Goal: Use online tool/utility

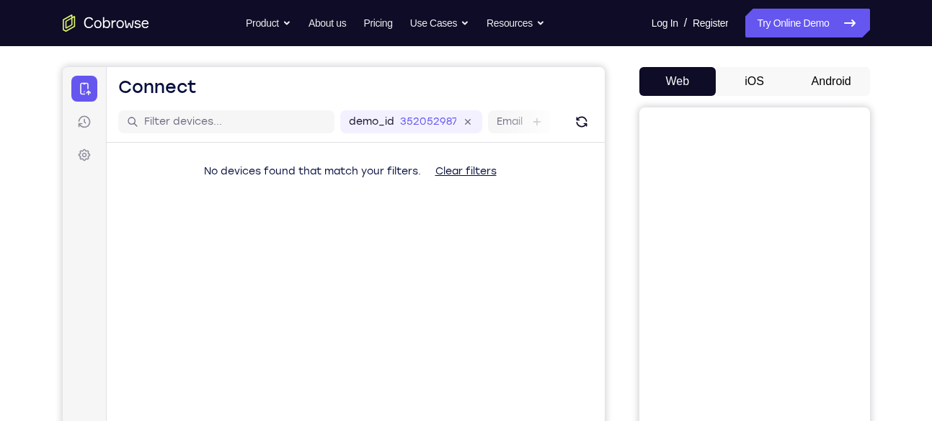
click at [823, 76] on button "Android" at bounding box center [831, 81] width 77 height 29
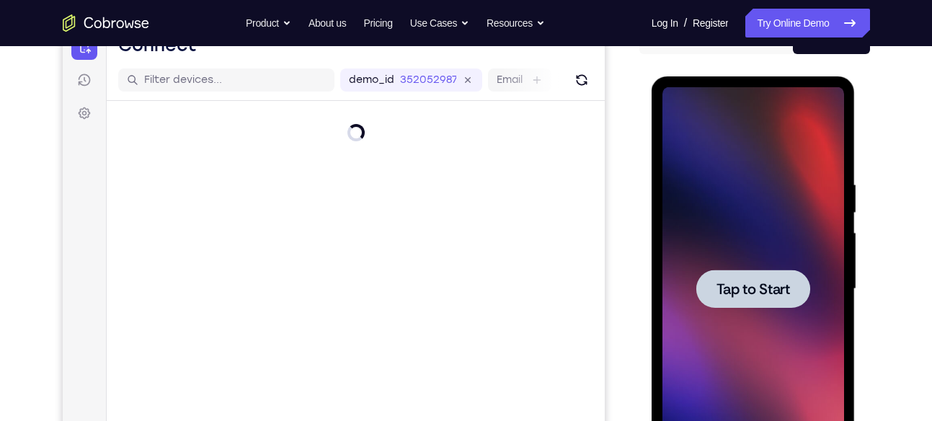
click at [766, 291] on span "Tap to Start" at bounding box center [754, 289] width 74 height 14
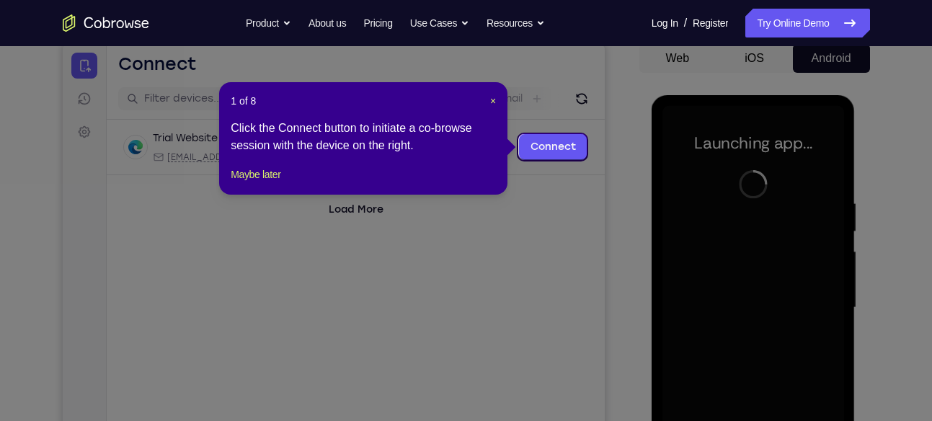
scroll to position [143, 0]
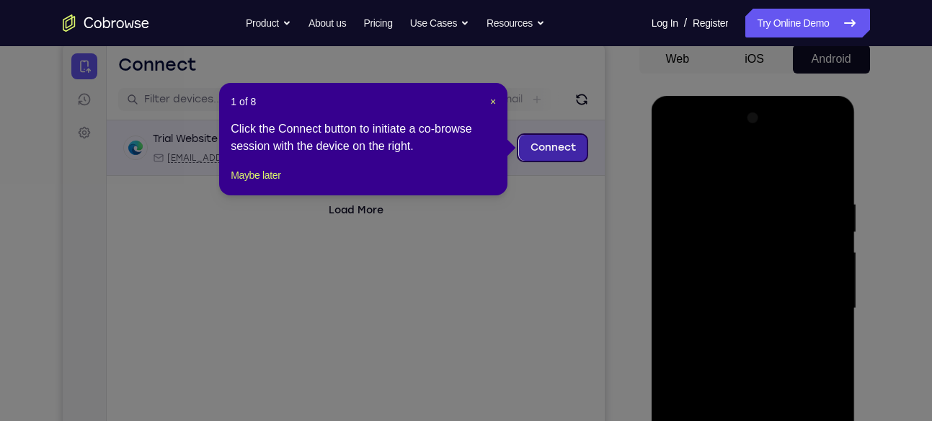
click at [557, 149] on link "Connect" at bounding box center [552, 148] width 68 height 26
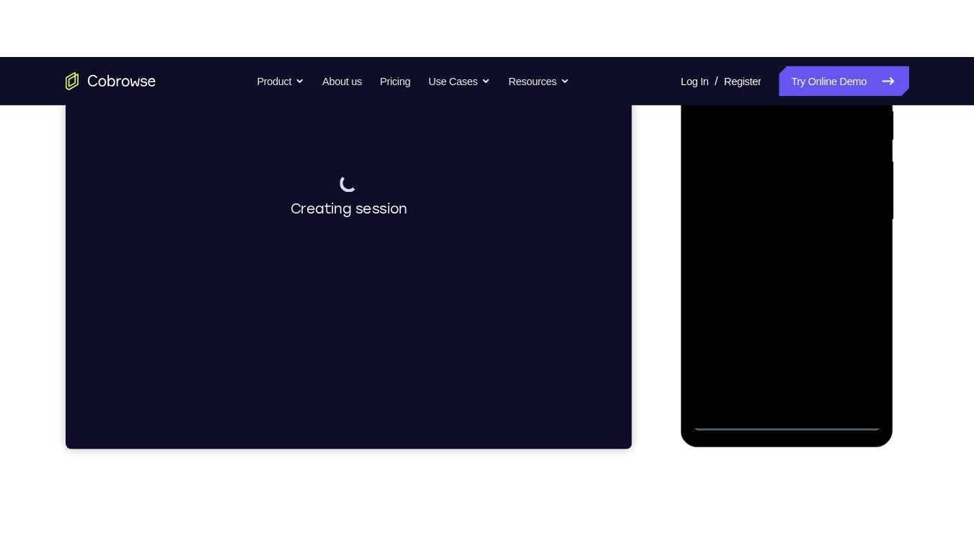
scroll to position [294, 0]
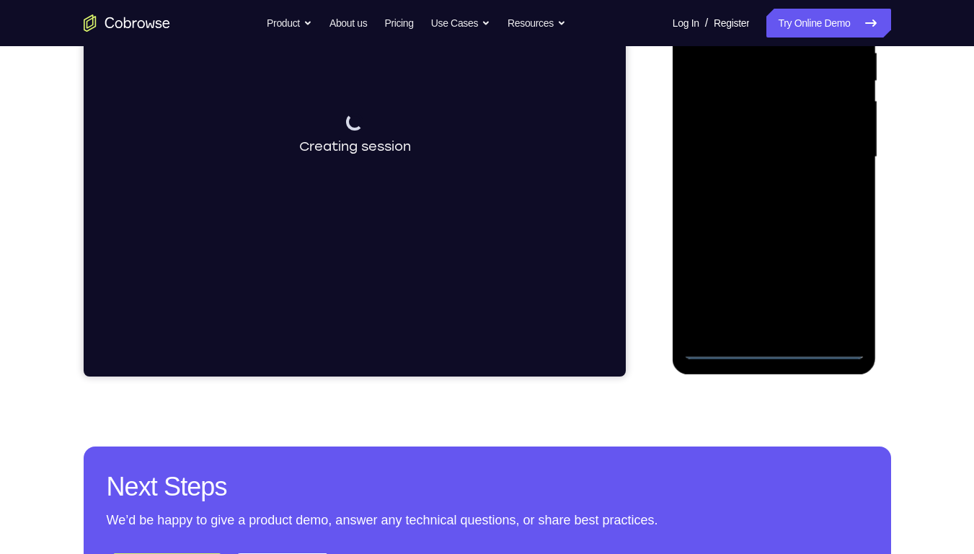
click at [781, 372] on div at bounding box center [775, 159] width 204 height 430
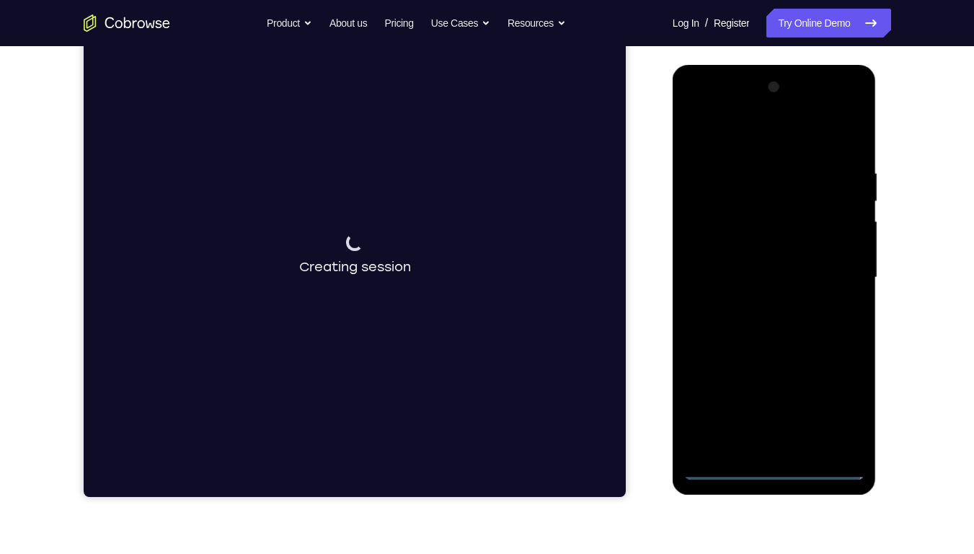
scroll to position [173, 0]
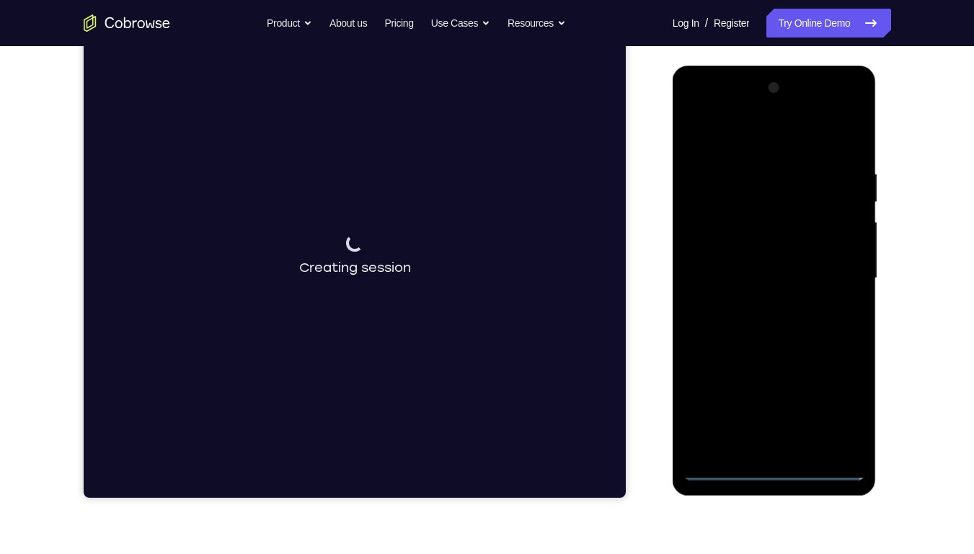
click at [769, 420] on div at bounding box center [774, 278] width 182 height 404
click at [776, 420] on div at bounding box center [774, 278] width 182 height 404
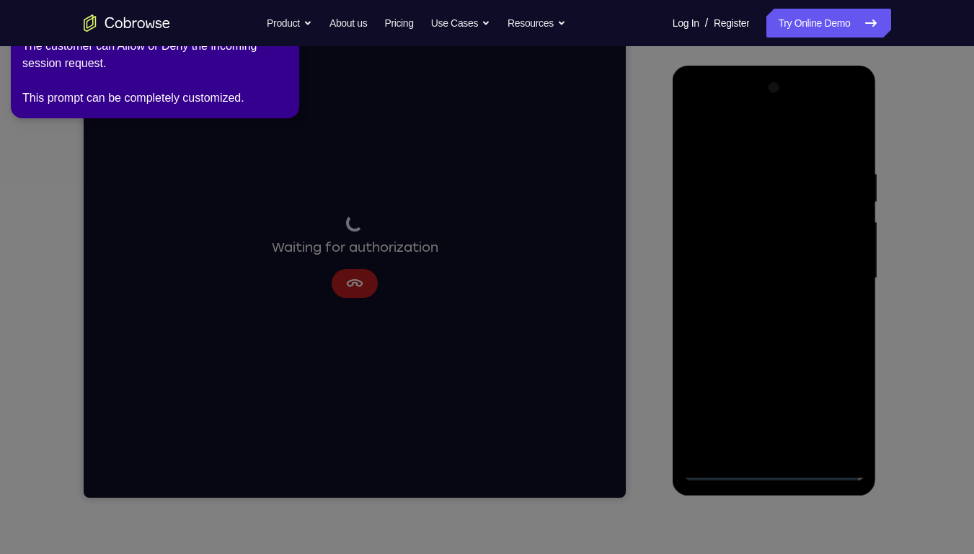
click at [839, 413] on icon at bounding box center [489, 273] width 991 height 559
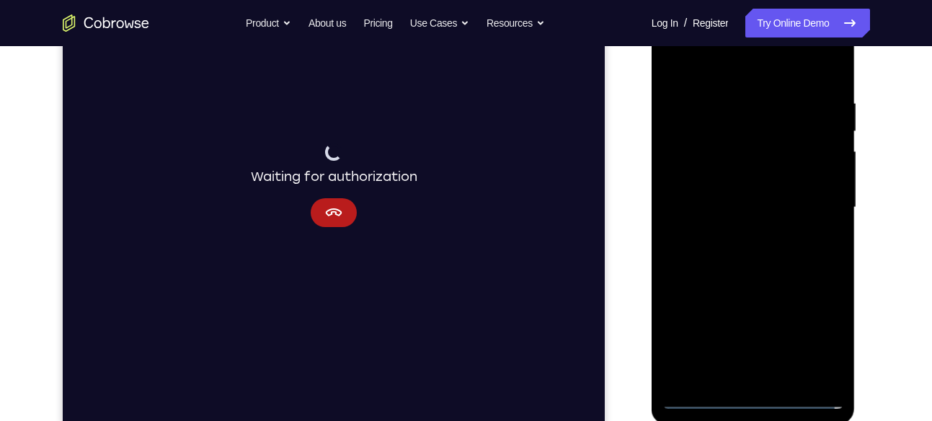
scroll to position [248, 0]
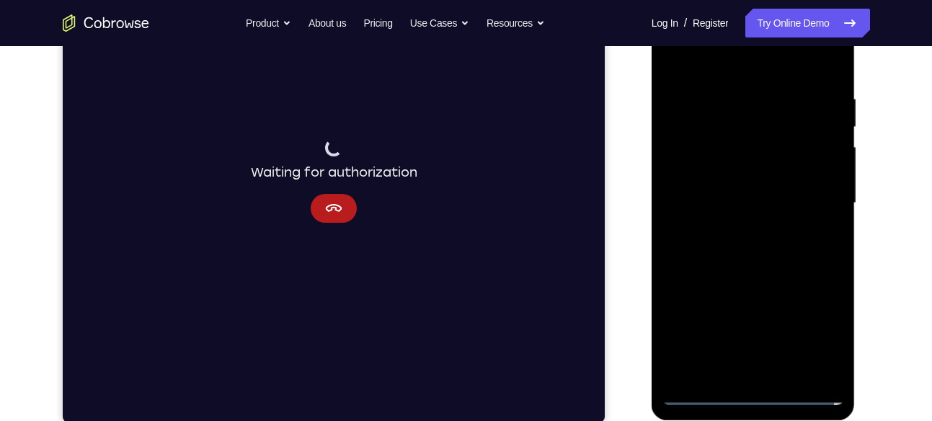
click at [815, 338] on div at bounding box center [754, 203] width 182 height 404
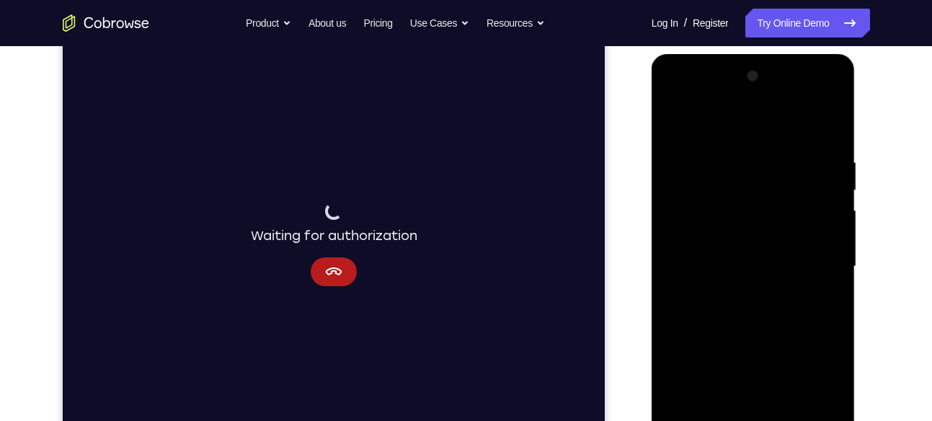
scroll to position [184, 0]
click at [707, 124] on div at bounding box center [754, 268] width 182 height 404
click at [691, 228] on div at bounding box center [754, 268] width 182 height 404
click at [730, 270] on div at bounding box center [754, 268] width 182 height 404
click at [703, 251] on div at bounding box center [754, 268] width 182 height 404
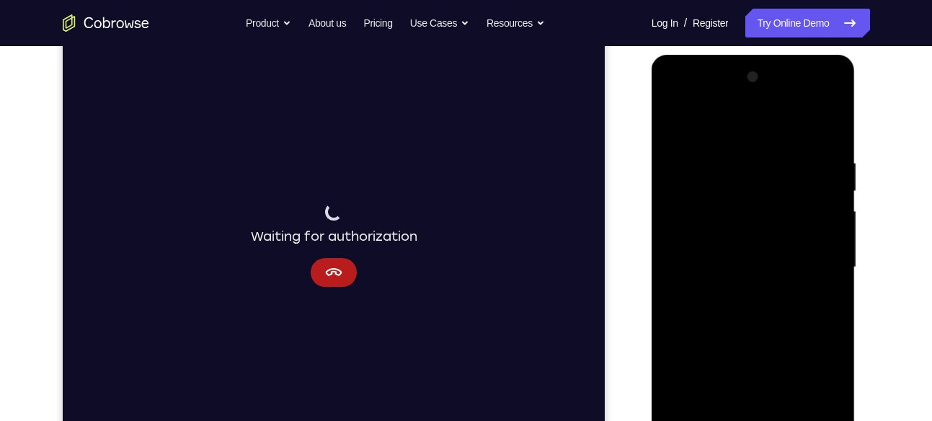
click at [754, 286] on div at bounding box center [754, 268] width 182 height 404
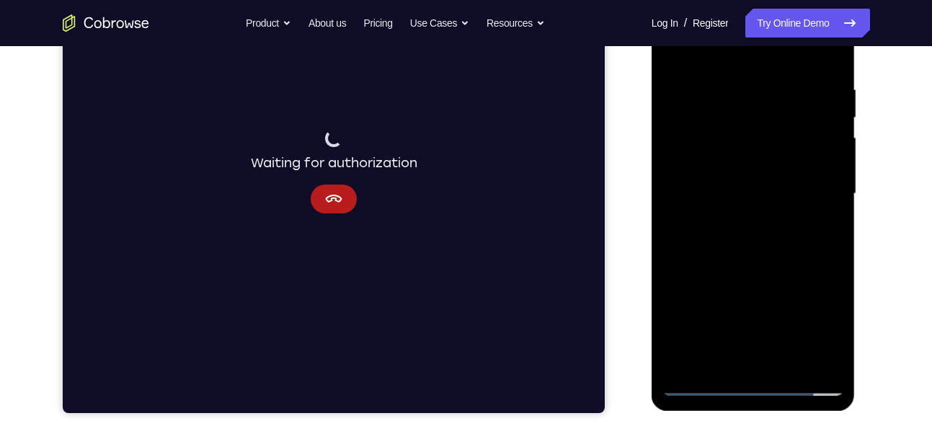
scroll to position [261, 0]
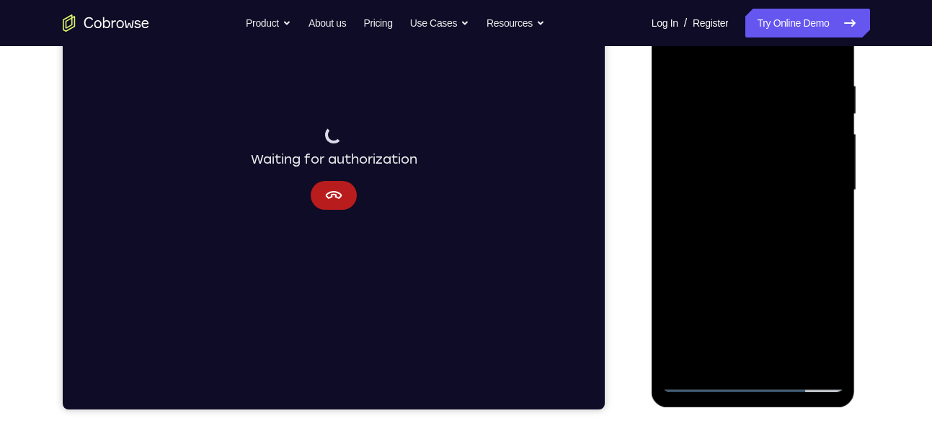
click at [761, 154] on div at bounding box center [754, 190] width 182 height 404
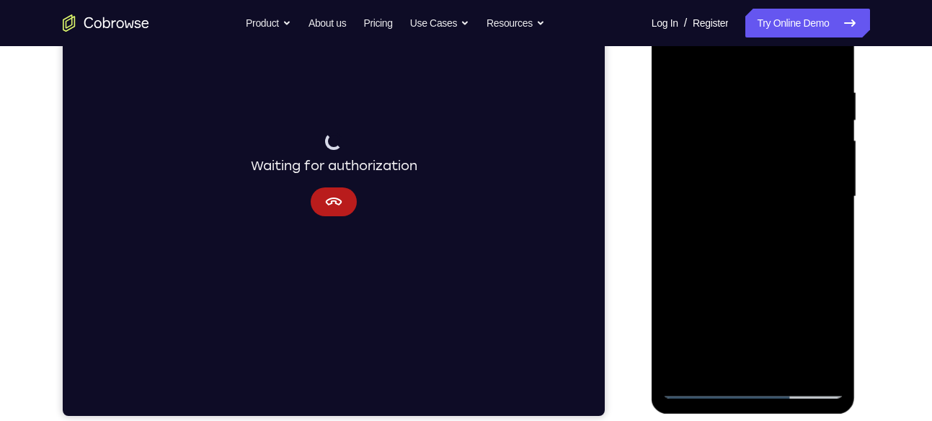
scroll to position [185, 0]
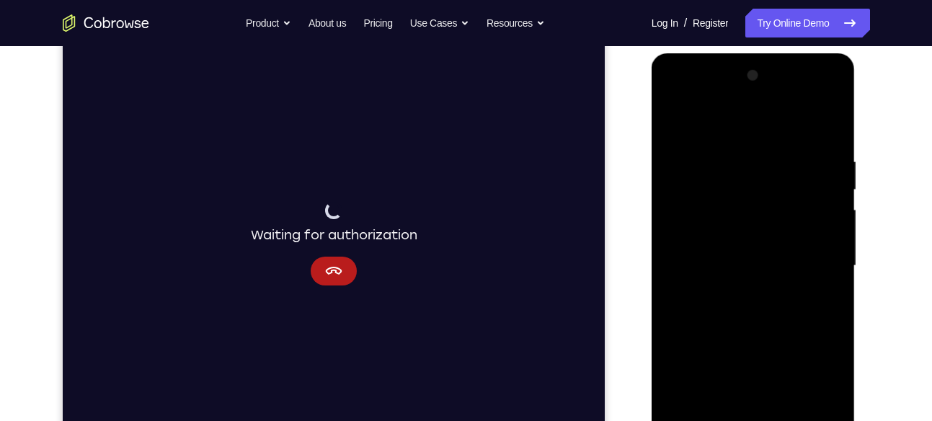
click at [718, 270] on div at bounding box center [754, 266] width 182 height 404
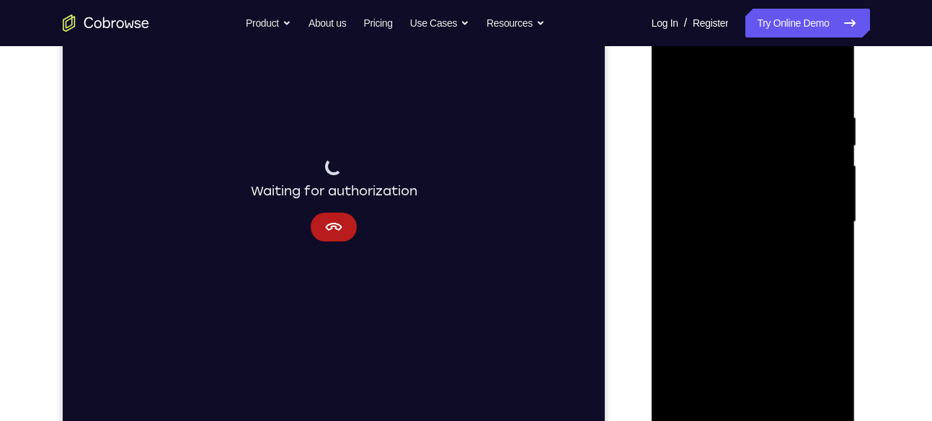
scroll to position [232, 0]
click at [699, 409] on div at bounding box center [754, 219] width 182 height 404
click at [767, 280] on div at bounding box center [754, 219] width 182 height 404
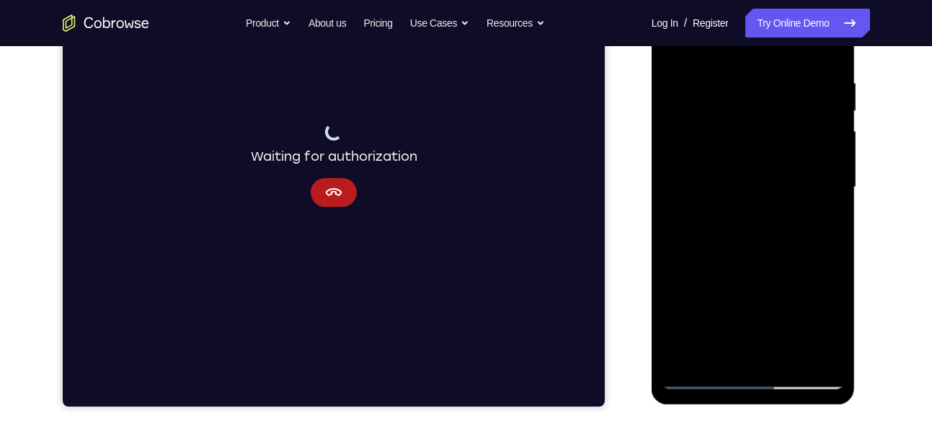
scroll to position [265, 0]
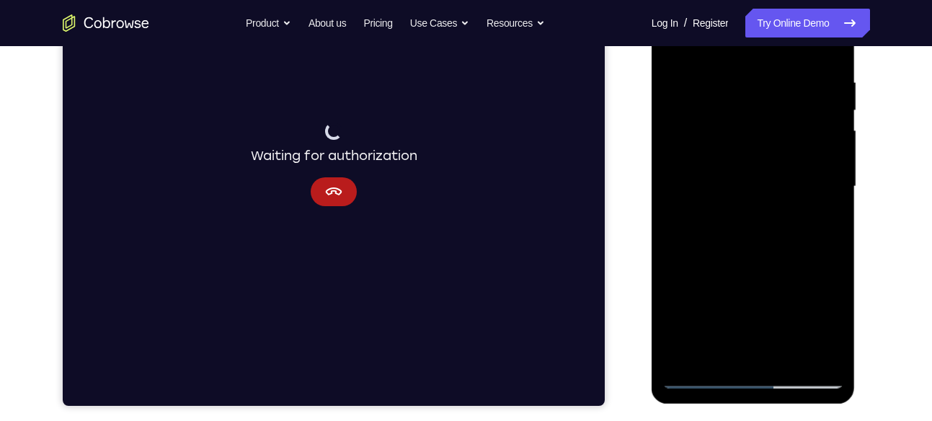
click at [704, 374] on div at bounding box center [754, 187] width 182 height 404
click at [758, 250] on div at bounding box center [754, 187] width 182 height 404
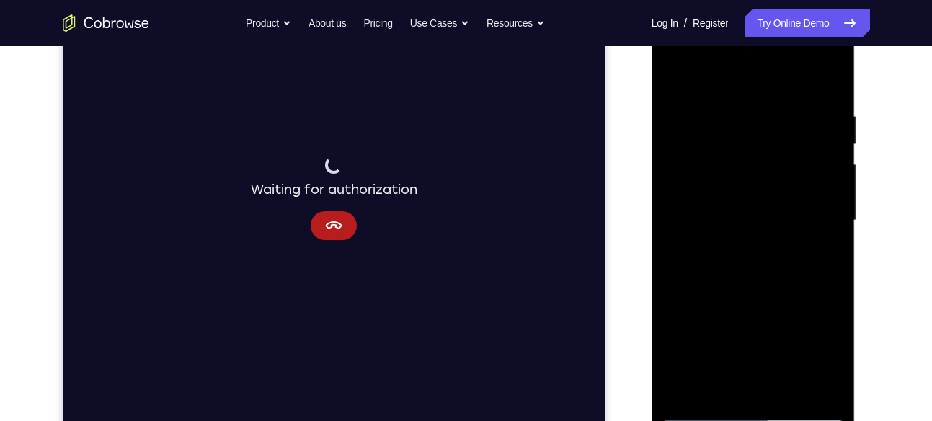
scroll to position [229, 0]
click at [702, 94] on div at bounding box center [754, 222] width 182 height 404
click at [831, 72] on div at bounding box center [754, 222] width 182 height 404
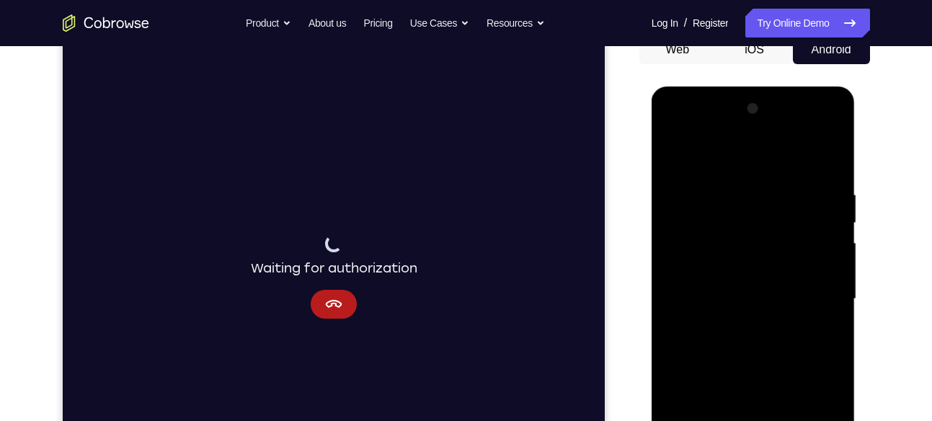
scroll to position [151, 0]
click at [826, 153] on div at bounding box center [754, 300] width 182 height 404
click at [810, 132] on div at bounding box center [754, 300] width 182 height 404
click at [698, 128] on div at bounding box center [754, 300] width 182 height 404
click at [817, 291] on div at bounding box center [754, 300] width 182 height 404
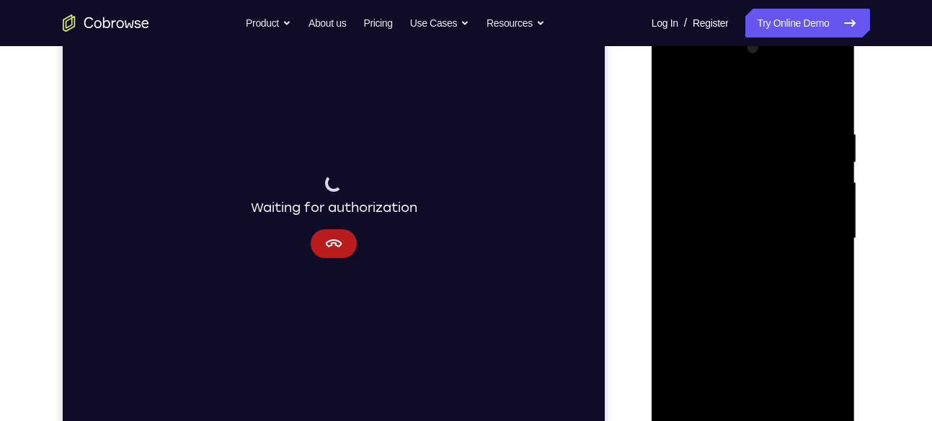
scroll to position [212, 0]
click at [745, 264] on div at bounding box center [754, 239] width 182 height 404
click at [761, 163] on div at bounding box center [754, 239] width 182 height 404
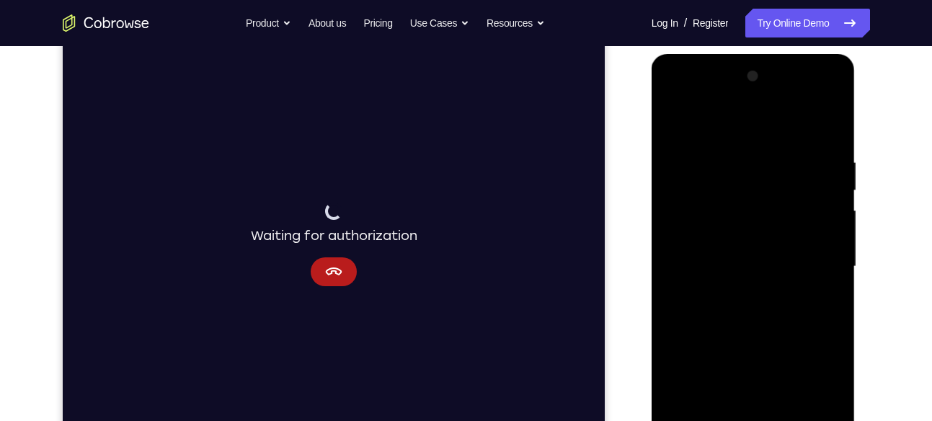
scroll to position [184, 0]
click at [737, 260] on div at bounding box center [754, 268] width 182 height 404
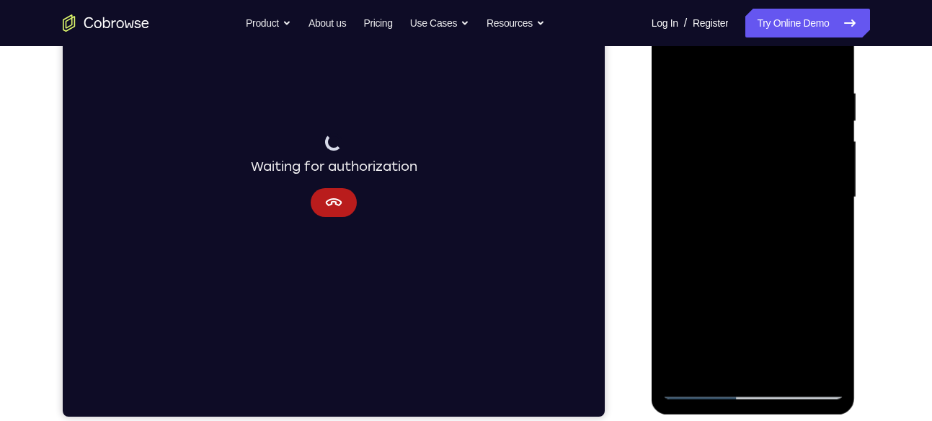
scroll to position [254, 0]
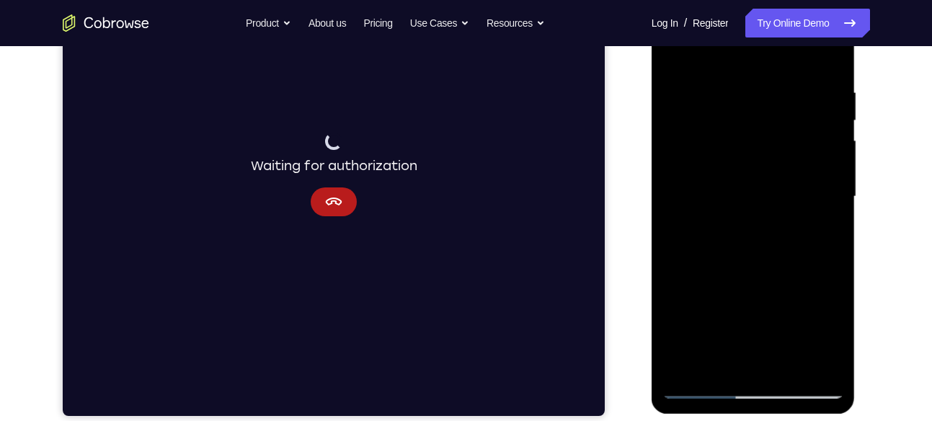
click at [703, 386] on div at bounding box center [754, 197] width 182 height 404
click at [734, 187] on div at bounding box center [754, 197] width 182 height 404
click at [705, 389] on div at bounding box center [754, 197] width 182 height 404
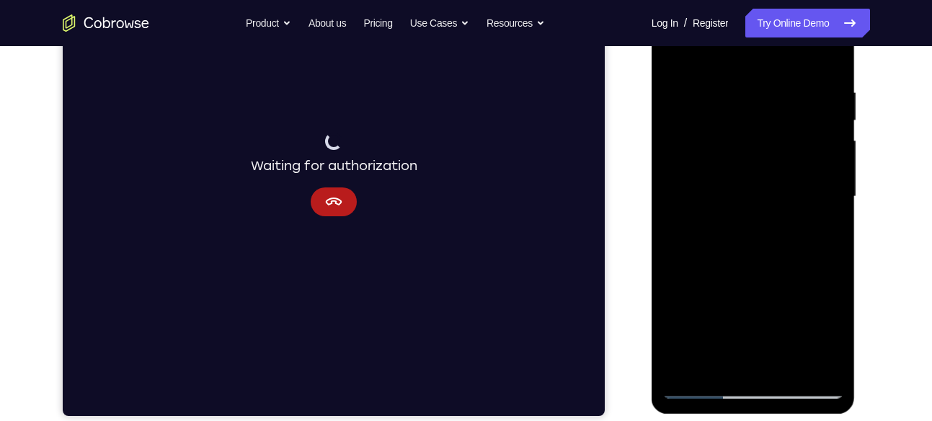
click at [742, 251] on div at bounding box center [754, 197] width 182 height 404
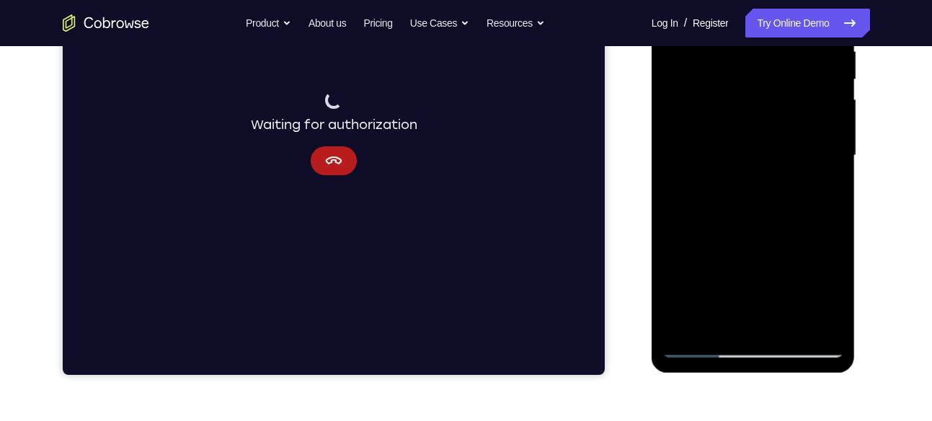
scroll to position [300, 0]
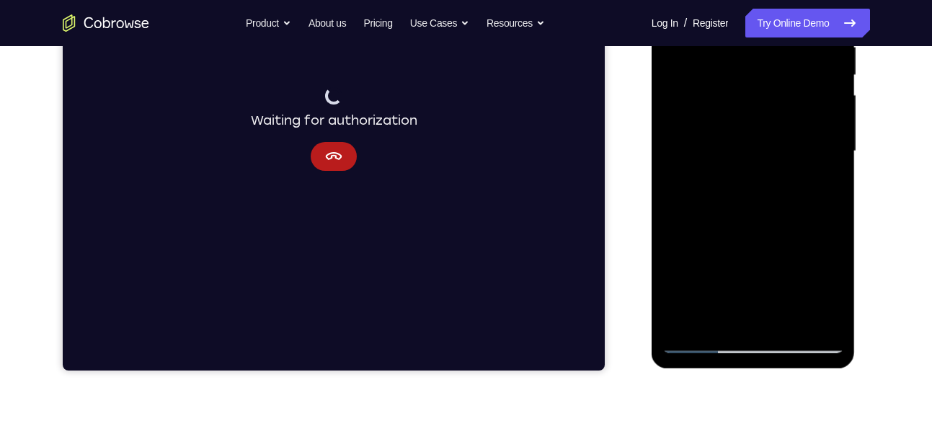
click at [694, 343] on div at bounding box center [754, 152] width 182 height 404
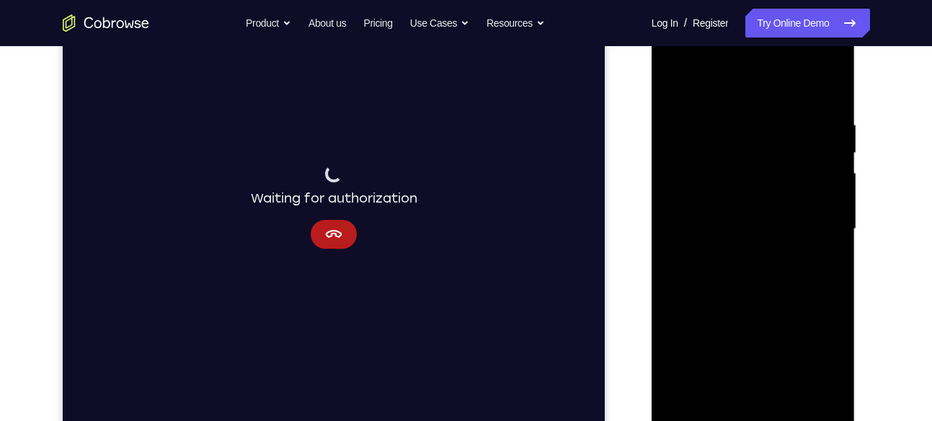
scroll to position [223, 0]
click at [829, 268] on div at bounding box center [754, 229] width 182 height 404
click at [790, 397] on div at bounding box center [754, 229] width 182 height 404
click at [753, 301] on div at bounding box center [754, 229] width 182 height 404
drag, startPoint x: 781, startPoint y: 329, endPoint x: 762, endPoint y: 257, distance: 74.5
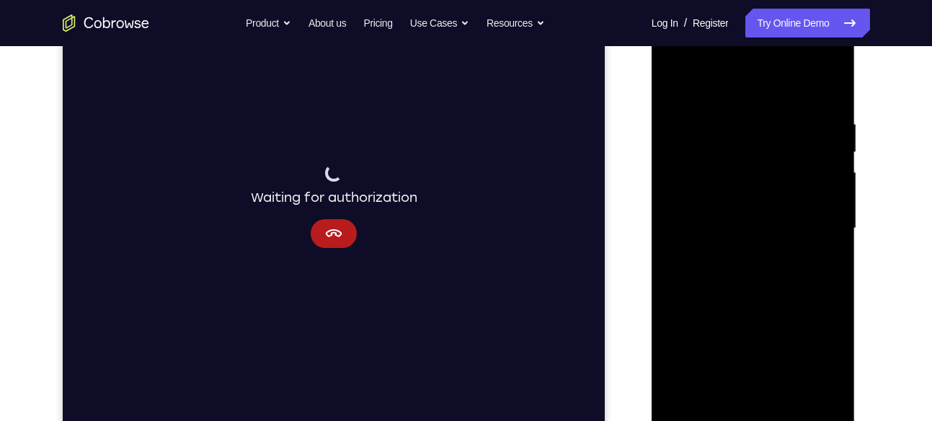
click at [762, 257] on div at bounding box center [754, 229] width 182 height 404
drag, startPoint x: 767, startPoint y: 289, endPoint x: 771, endPoint y: 337, distance: 48.5
click at [771, 337] on div at bounding box center [754, 229] width 182 height 404
drag, startPoint x: 771, startPoint y: 337, endPoint x: 746, endPoint y: 240, distance: 100.5
click at [746, 240] on div at bounding box center [754, 229] width 182 height 404
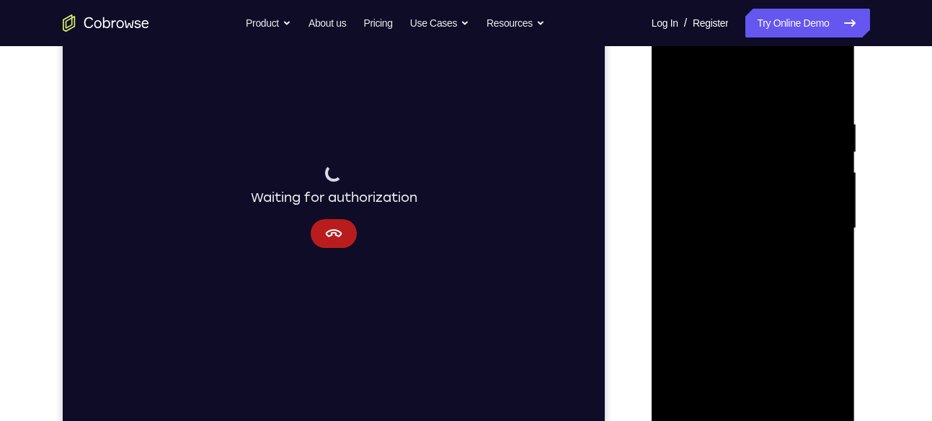
drag, startPoint x: 768, startPoint y: 345, endPoint x: 749, endPoint y: 246, distance: 100.5
click at [749, 246] on div at bounding box center [754, 229] width 182 height 404
drag, startPoint x: 778, startPoint y: 339, endPoint x: 761, endPoint y: 252, distance: 88.9
click at [761, 252] on div at bounding box center [754, 229] width 182 height 404
drag, startPoint x: 769, startPoint y: 365, endPoint x: 759, endPoint y: 278, distance: 87.8
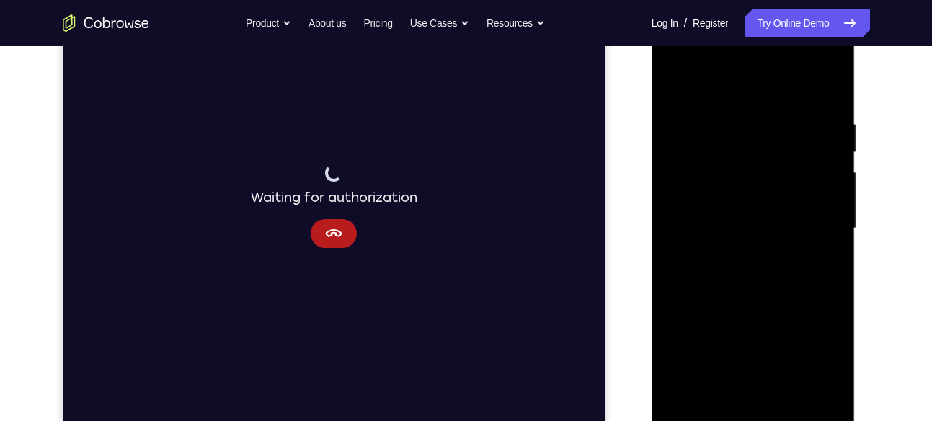
click at [759, 278] on div at bounding box center [754, 229] width 182 height 404
drag, startPoint x: 774, startPoint y: 360, endPoint x: 768, endPoint y: 293, distance: 68.1
click at [768, 293] on div at bounding box center [754, 229] width 182 height 404
drag, startPoint x: 768, startPoint y: 376, endPoint x: 761, endPoint y: 315, distance: 61.6
click at [761, 315] on div at bounding box center [754, 229] width 182 height 404
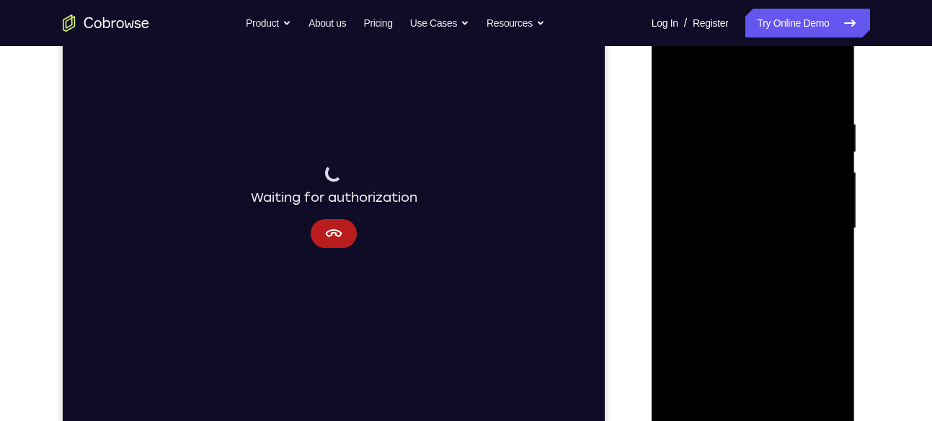
click at [732, 101] on div at bounding box center [754, 229] width 182 height 404
click at [732, 188] on div at bounding box center [754, 229] width 182 height 404
click at [722, 397] on div at bounding box center [754, 229] width 182 height 404
click at [825, 257] on div at bounding box center [754, 229] width 182 height 404
click at [670, 97] on div at bounding box center [754, 229] width 182 height 404
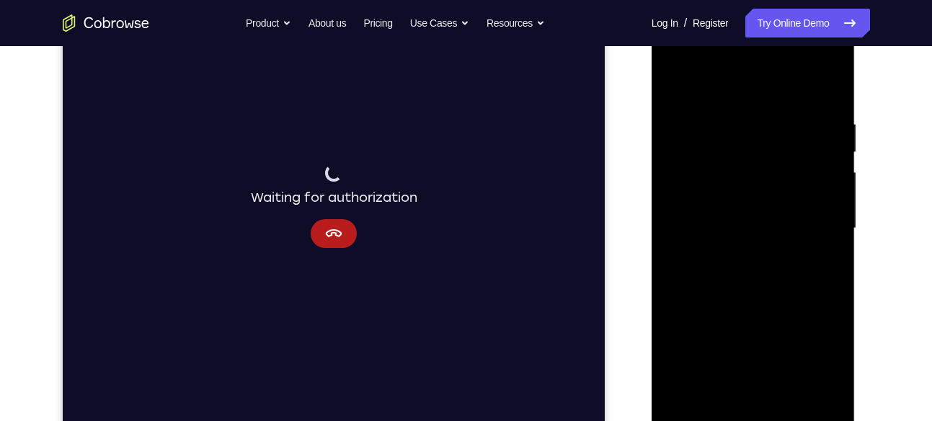
click at [673, 80] on div at bounding box center [754, 229] width 182 height 404
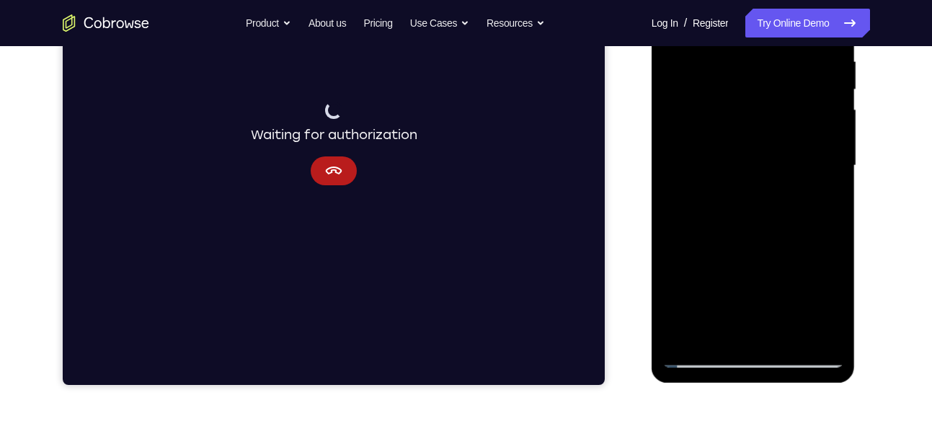
scroll to position [286, 0]
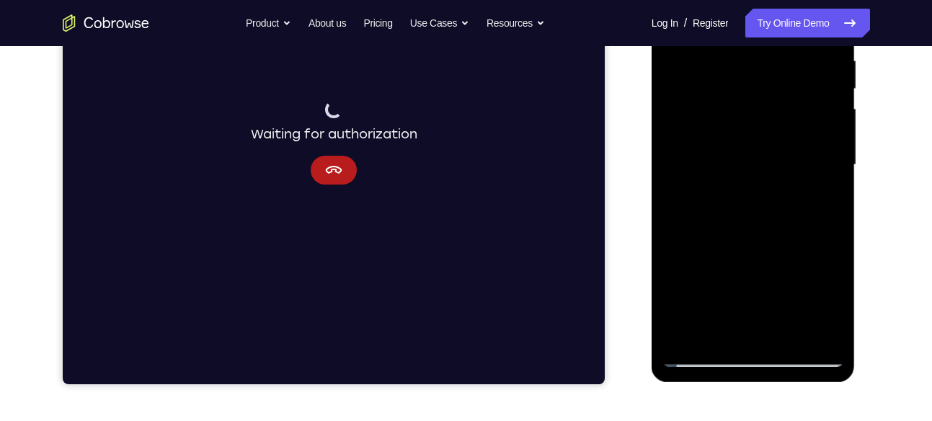
click at [701, 358] on div at bounding box center [754, 165] width 182 height 404
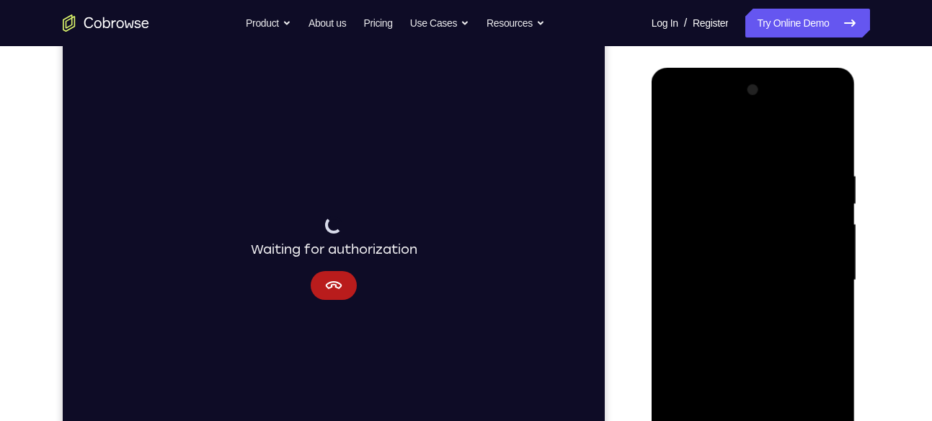
scroll to position [170, 0]
click at [683, 141] on div at bounding box center [754, 281] width 182 height 404
click at [678, 139] on div at bounding box center [754, 281] width 182 height 404
click at [724, 170] on div at bounding box center [754, 281] width 182 height 404
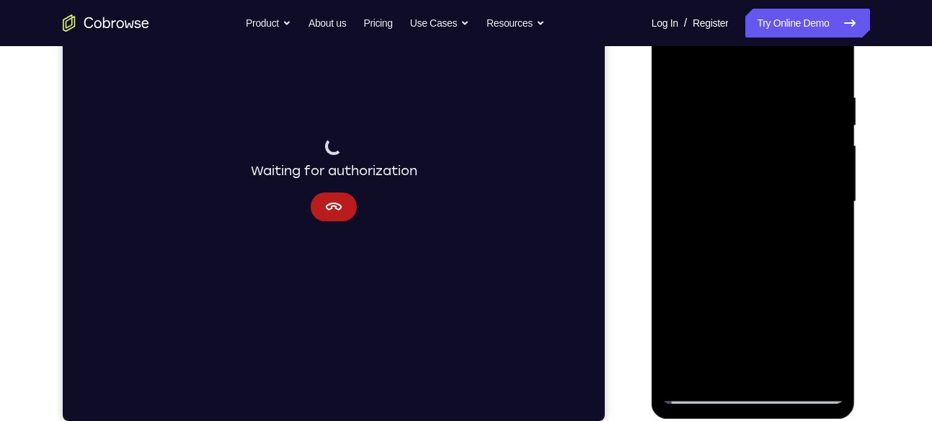
scroll to position [250, 0]
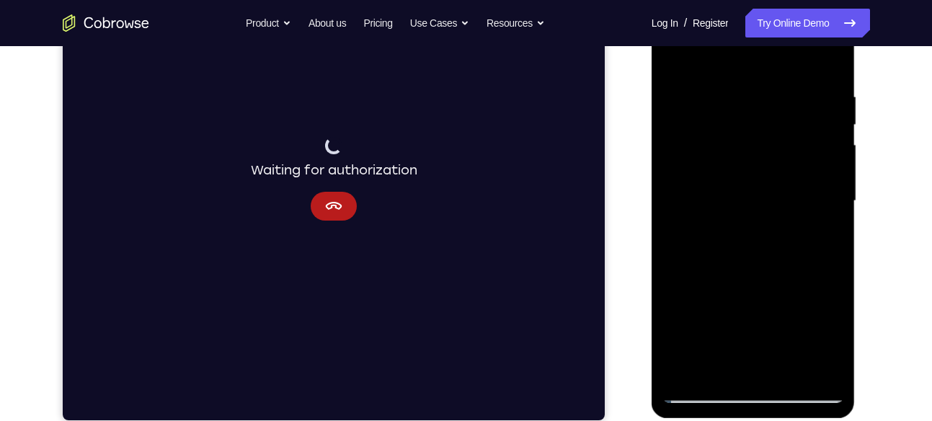
click at [706, 389] on div at bounding box center [754, 201] width 182 height 404
click at [707, 389] on div at bounding box center [754, 201] width 182 height 404
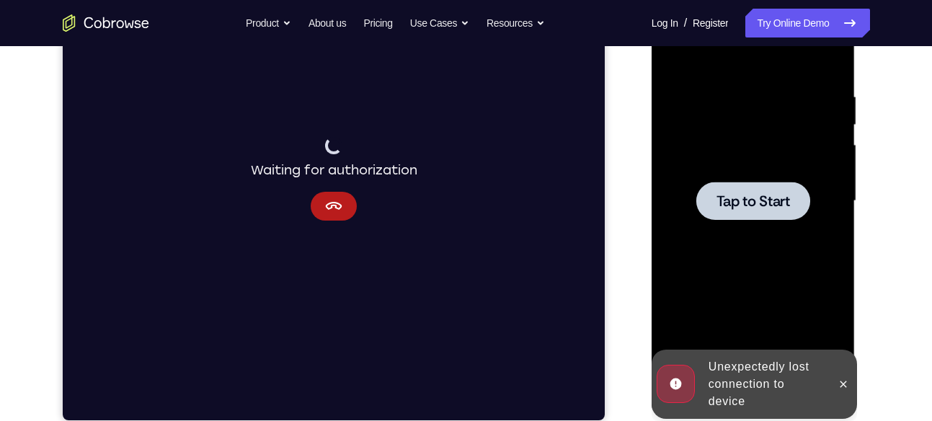
click at [766, 198] on span "Tap to Start" at bounding box center [754, 201] width 74 height 14
